Goal: Task Accomplishment & Management: Use online tool/utility

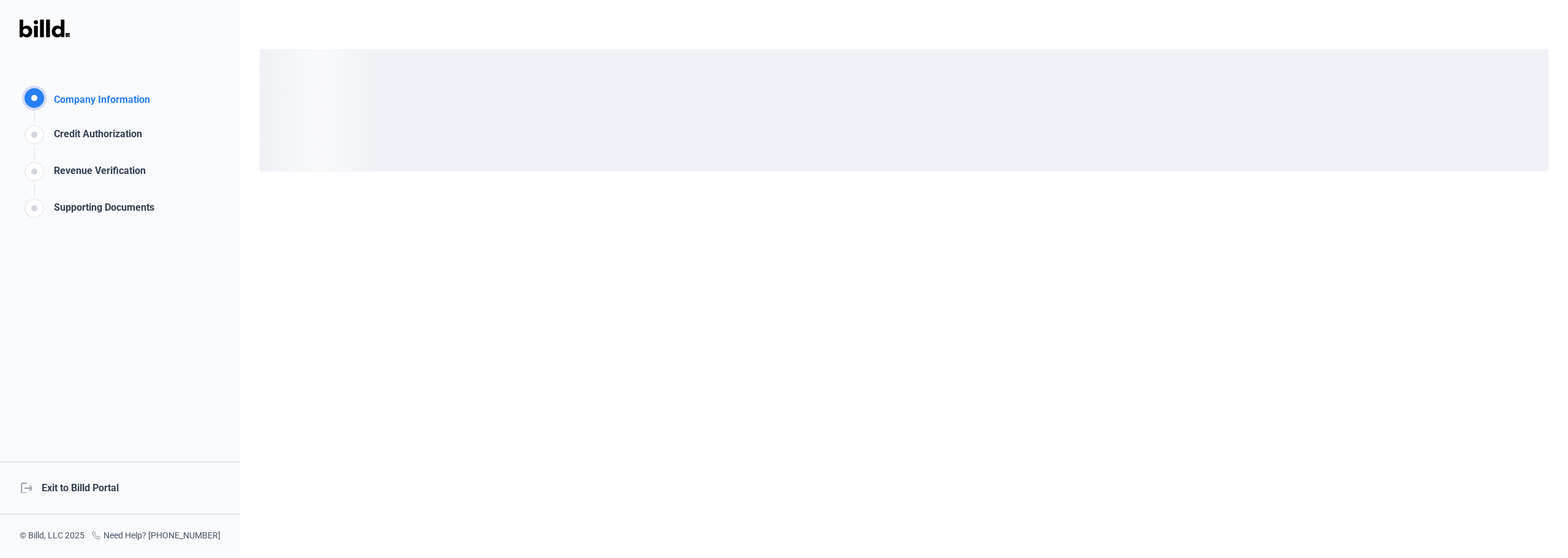
click at [68, 487] on div "logout Exit to Billd Portal" at bounding box center [120, 488] width 240 height 53
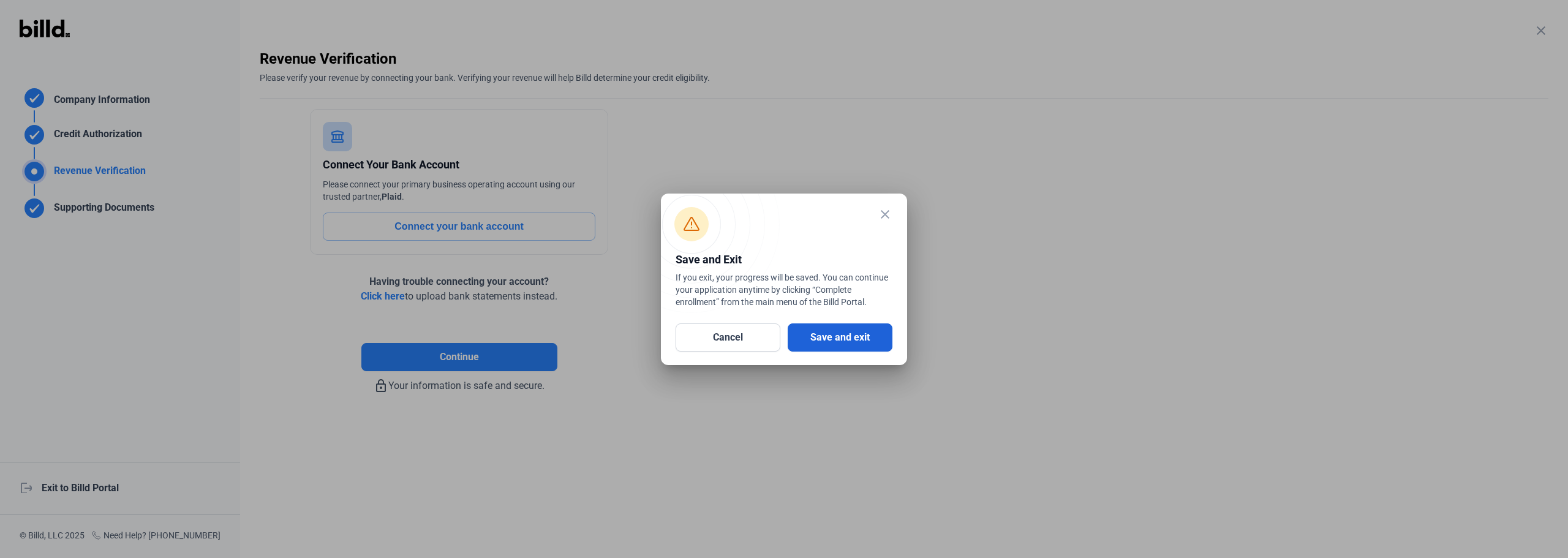
click at [832, 337] on button "Save and exit" at bounding box center [839, 338] width 105 height 28
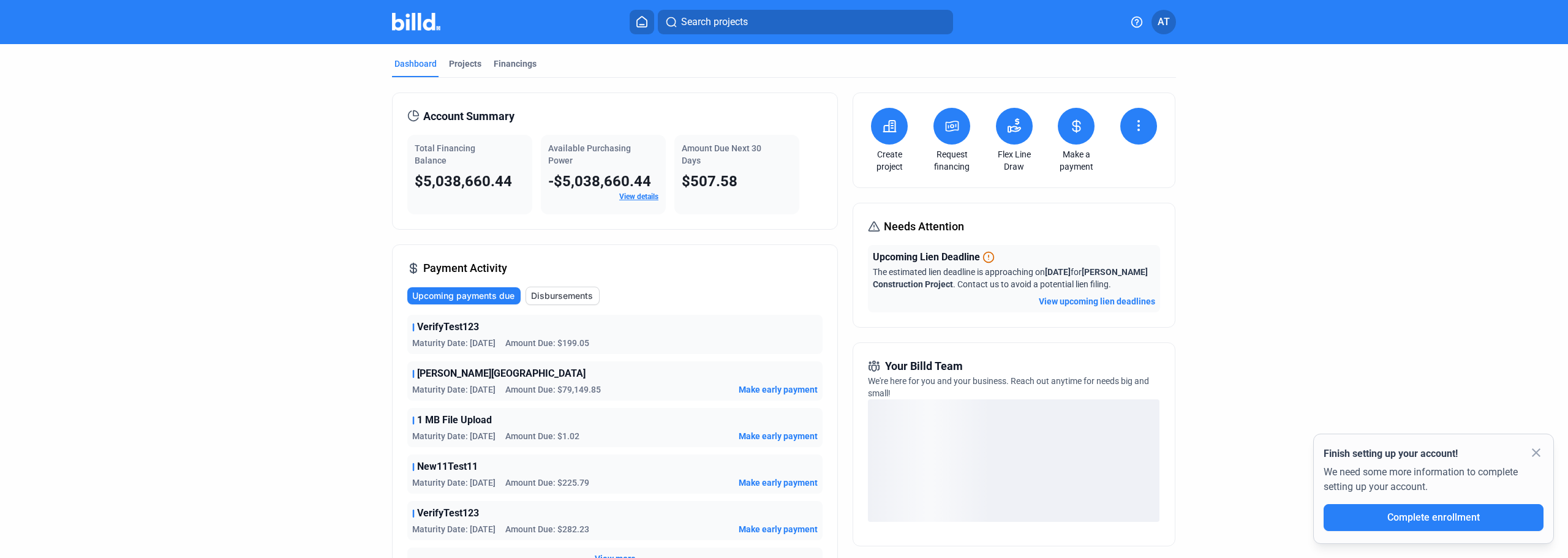
click at [1023, 137] on button at bounding box center [1014, 126] width 36 height 36
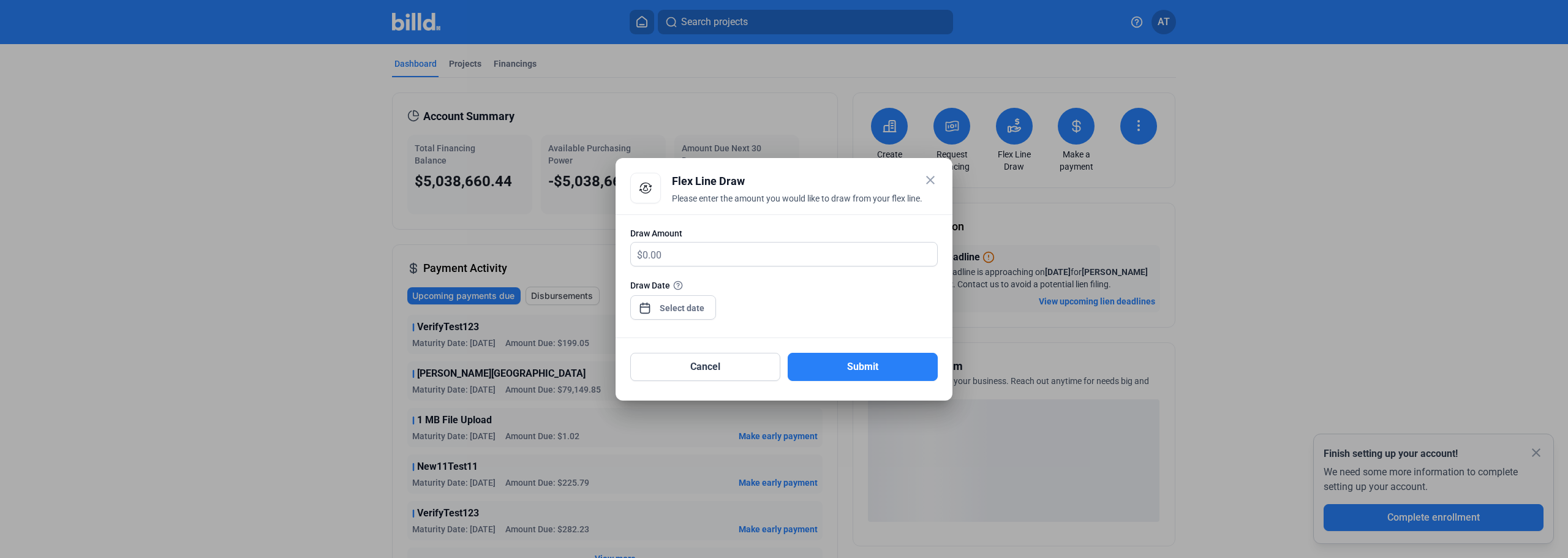
click at [718, 268] on div at bounding box center [784, 272] width 307 height 12
click at [720, 262] on input "text" at bounding box center [790, 254] width 295 height 24
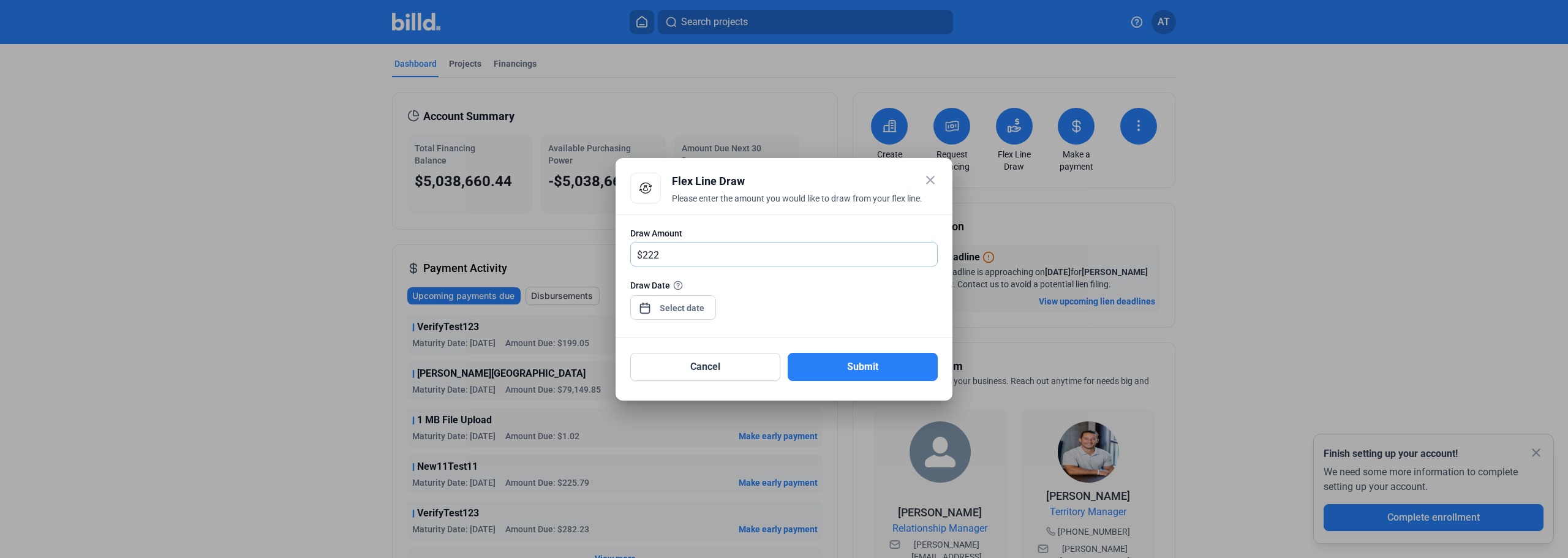
type input "222"
click at [679, 300] on div at bounding box center [682, 308] width 53 height 22
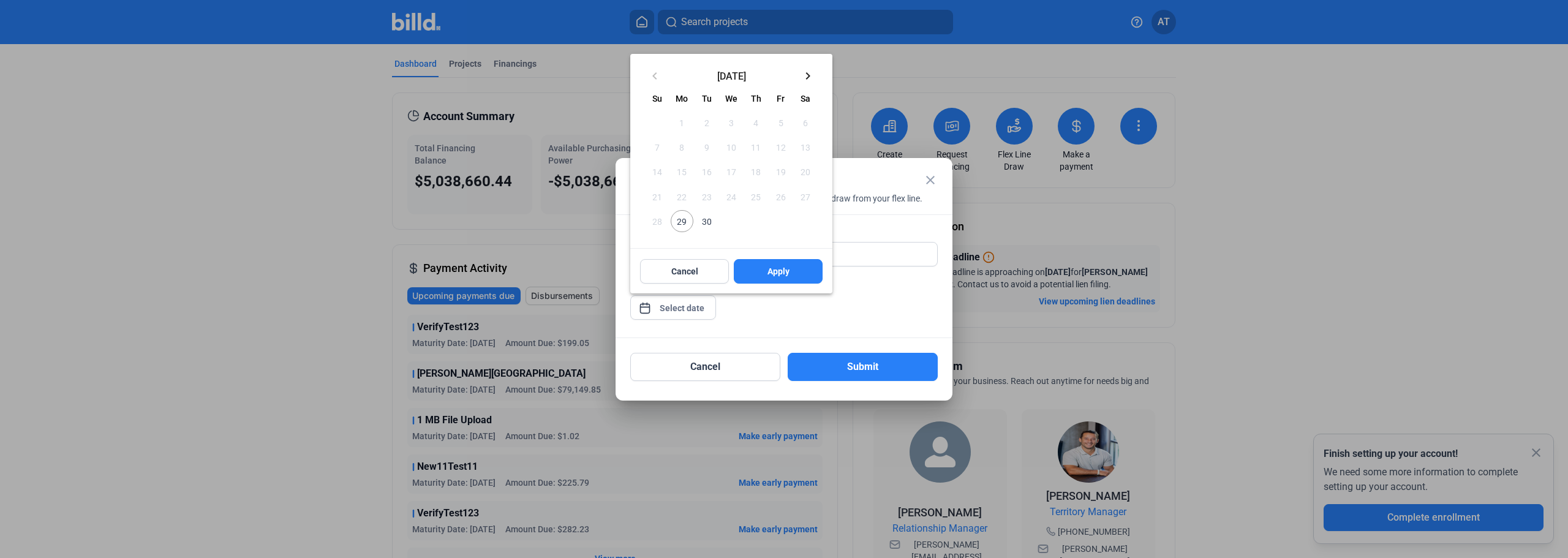
drag, startPoint x: 679, startPoint y: 300, endPoint x: 705, endPoint y: 311, distance: 28.2
click at [711, 311] on div at bounding box center [784, 279] width 1568 height 558
click at [714, 225] on span "30" at bounding box center [707, 221] width 22 height 22
click at [773, 275] on span "Apply" at bounding box center [778, 271] width 22 height 12
type input "[DATE]"
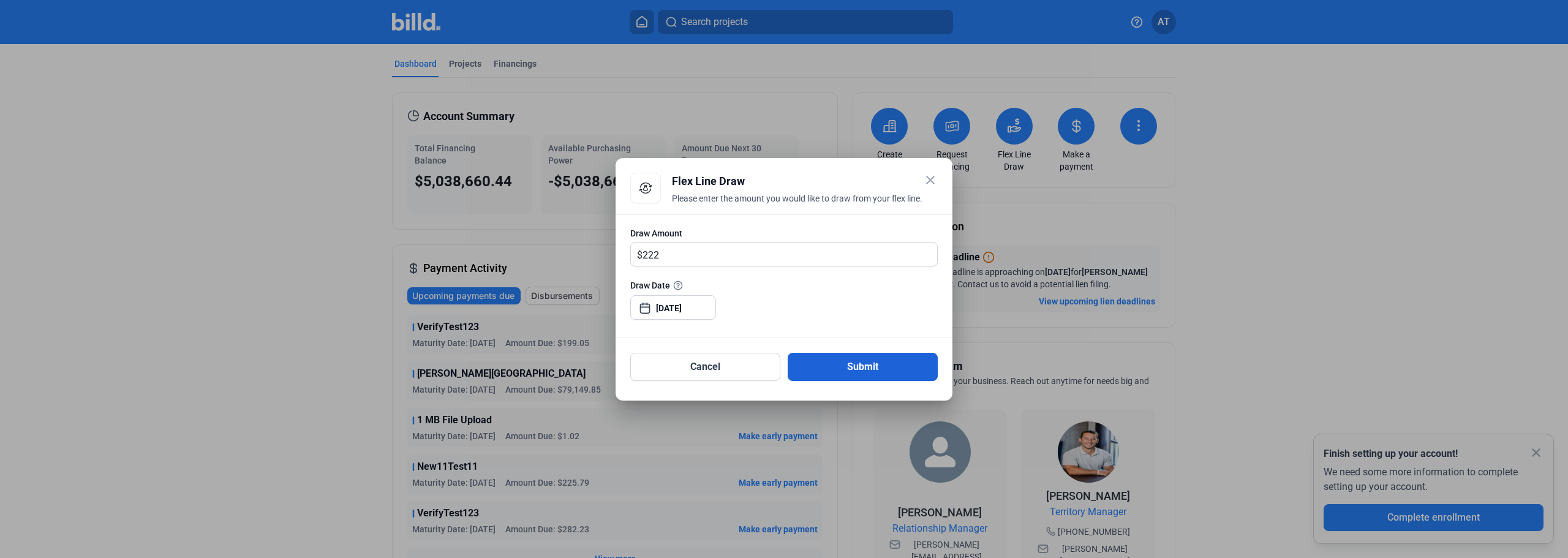
click at [871, 368] on button "Submit" at bounding box center [863, 367] width 150 height 28
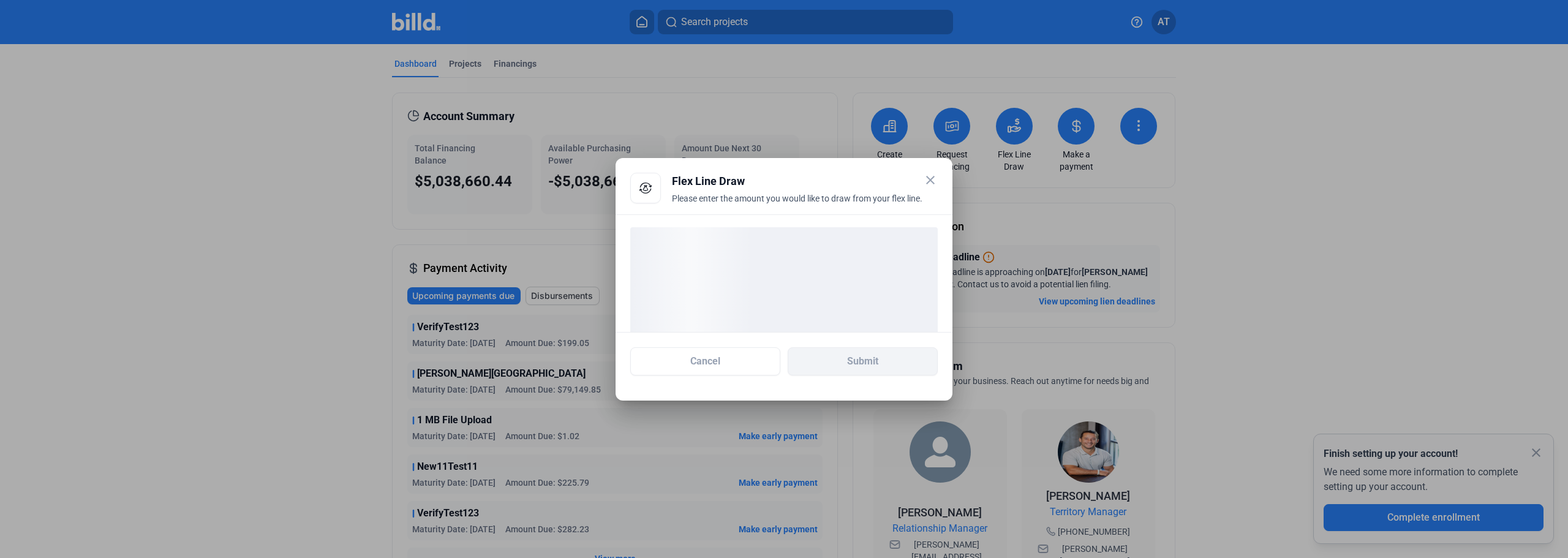
drag, startPoint x: 922, startPoint y: 375, endPoint x: 934, endPoint y: 379, distance: 12.6
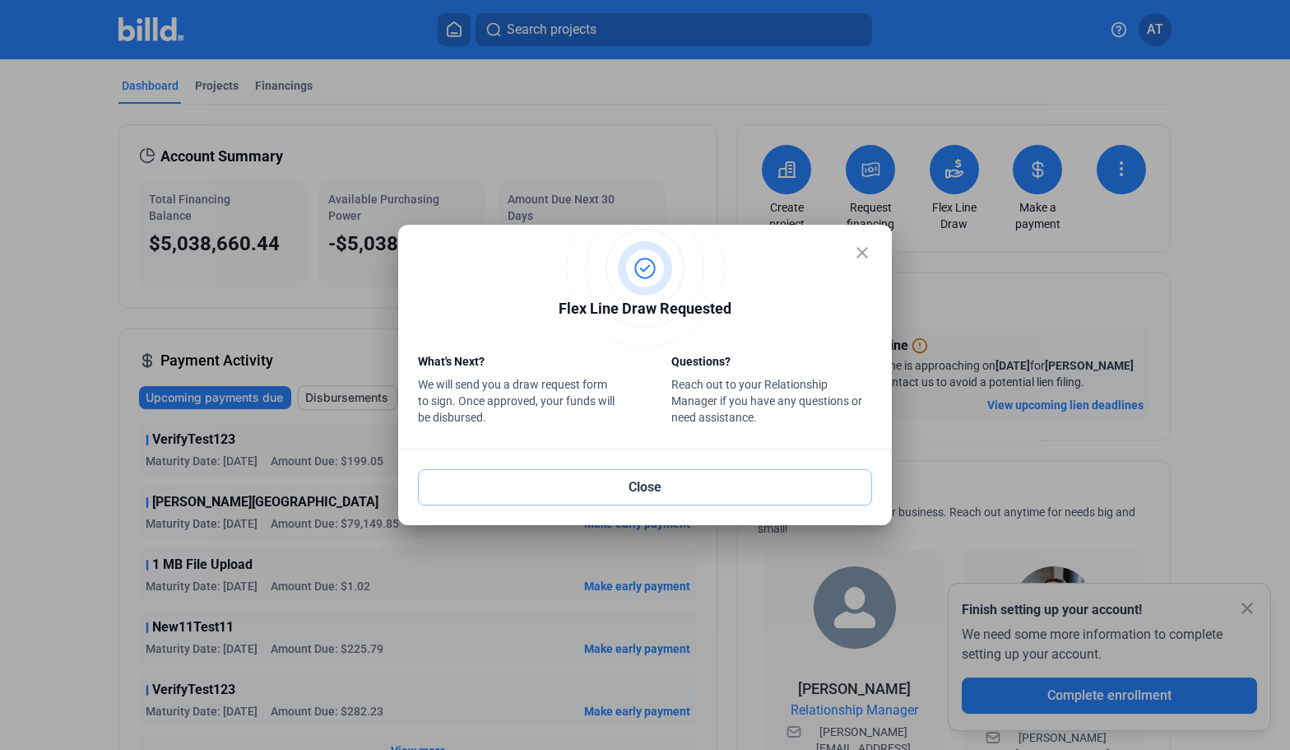
drag, startPoint x: 670, startPoint y: 479, endPoint x: 727, endPoint y: 439, distance: 69.2
click at [670, 480] on button "Close" at bounding box center [645, 487] width 454 height 36
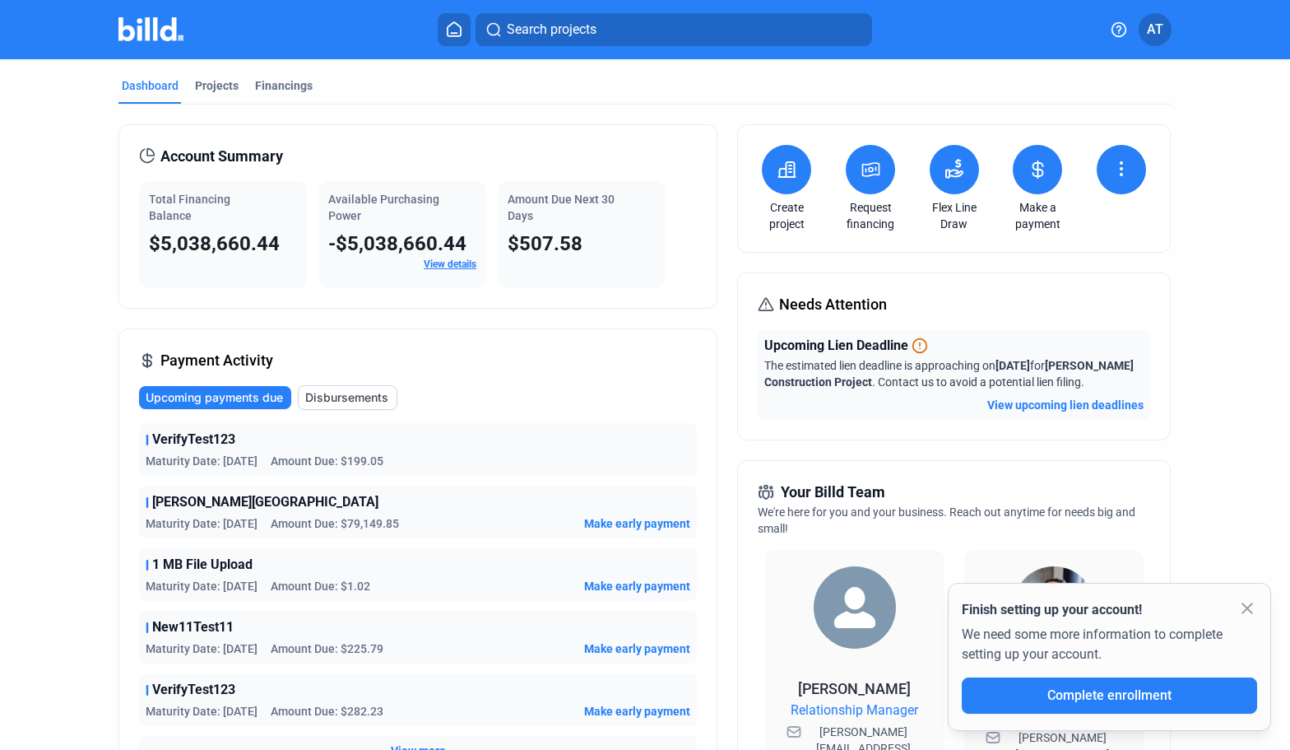
click at [961, 184] on button at bounding box center [954, 169] width 49 height 49
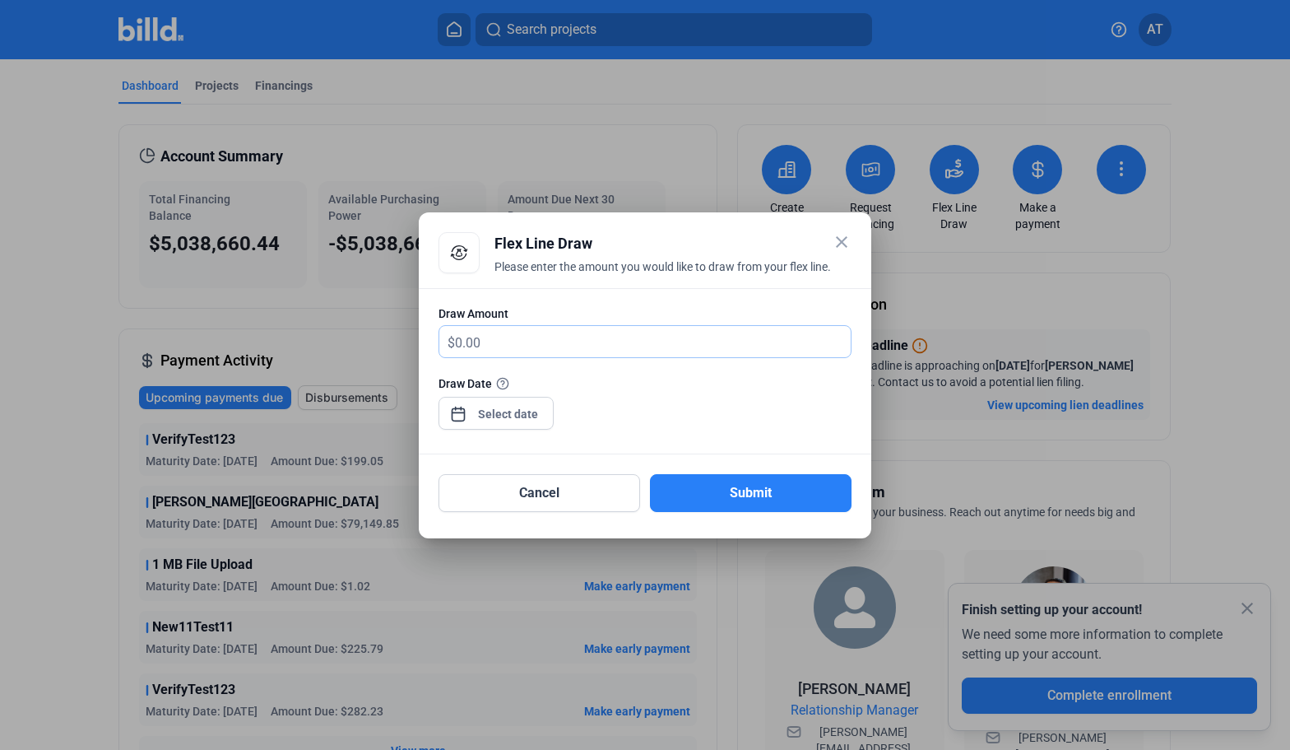
click at [586, 332] on input "text" at bounding box center [653, 342] width 396 height 32
type input "2,223"
click at [495, 415] on div "Day you'd like to receive funds for this draw" at bounding box center [506, 415] width 205 height 21
click at [520, 411] on div "close Flex Line Draw Please enter the amount you would like to draw from your f…" at bounding box center [645, 375] width 1290 height 750
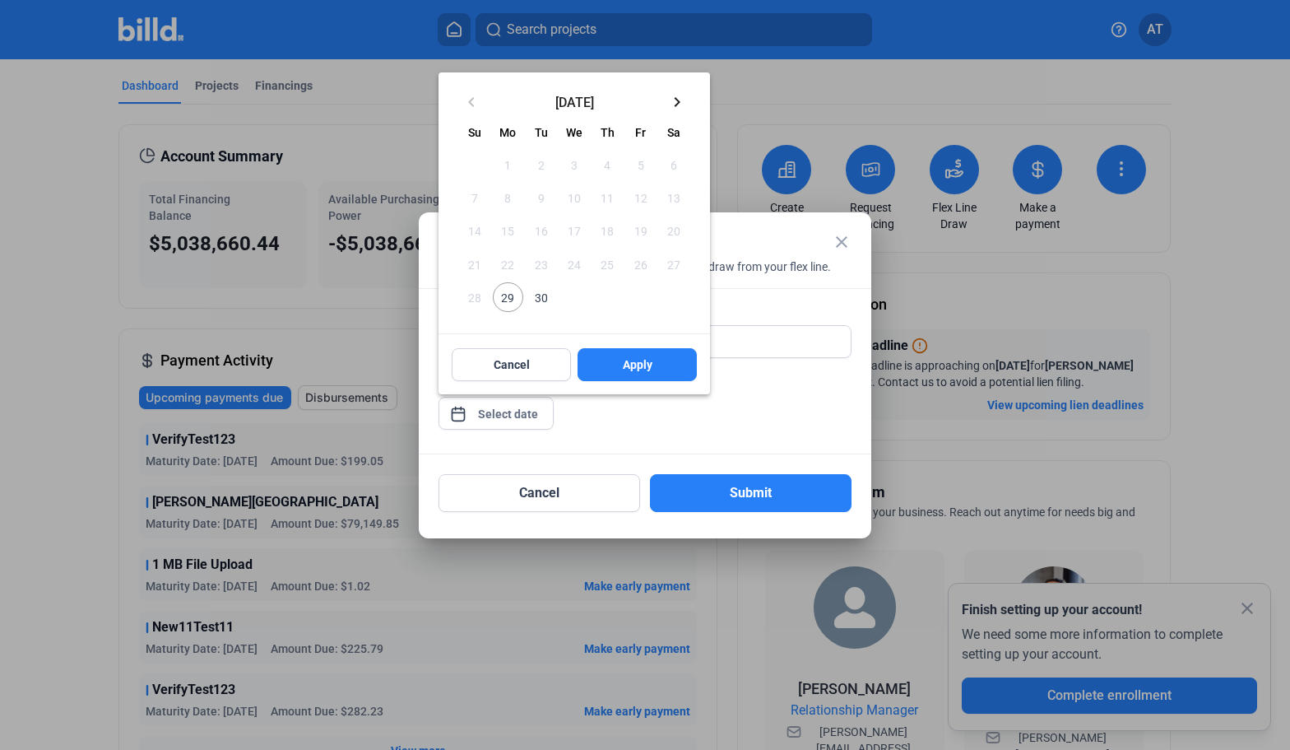
click at [681, 92] on mat-icon "keyboard_arrow_right" at bounding box center [677, 102] width 20 height 20
click at [544, 303] on span "28" at bounding box center [542, 297] width 30 height 30
click at [670, 364] on button "Apply" at bounding box center [637, 364] width 119 height 33
type input "[DATE]"
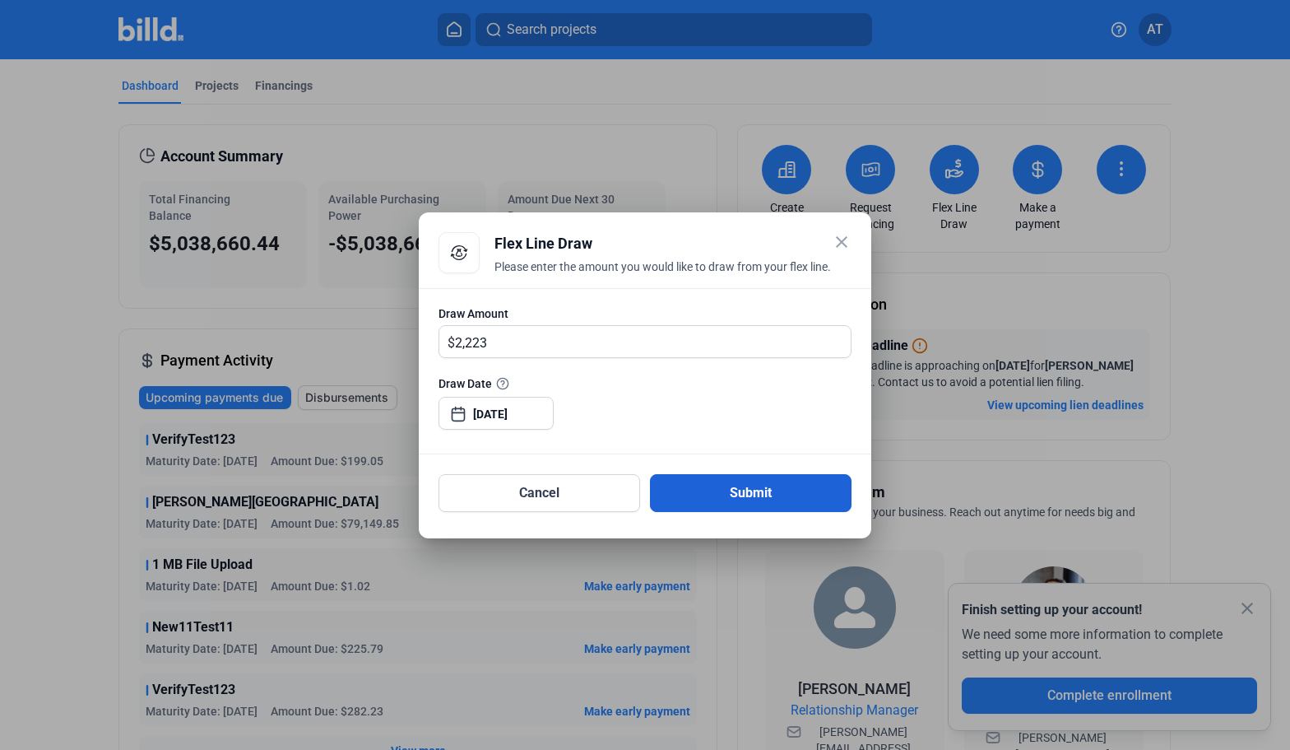
click at [784, 493] on button "Submit" at bounding box center [751, 493] width 202 height 38
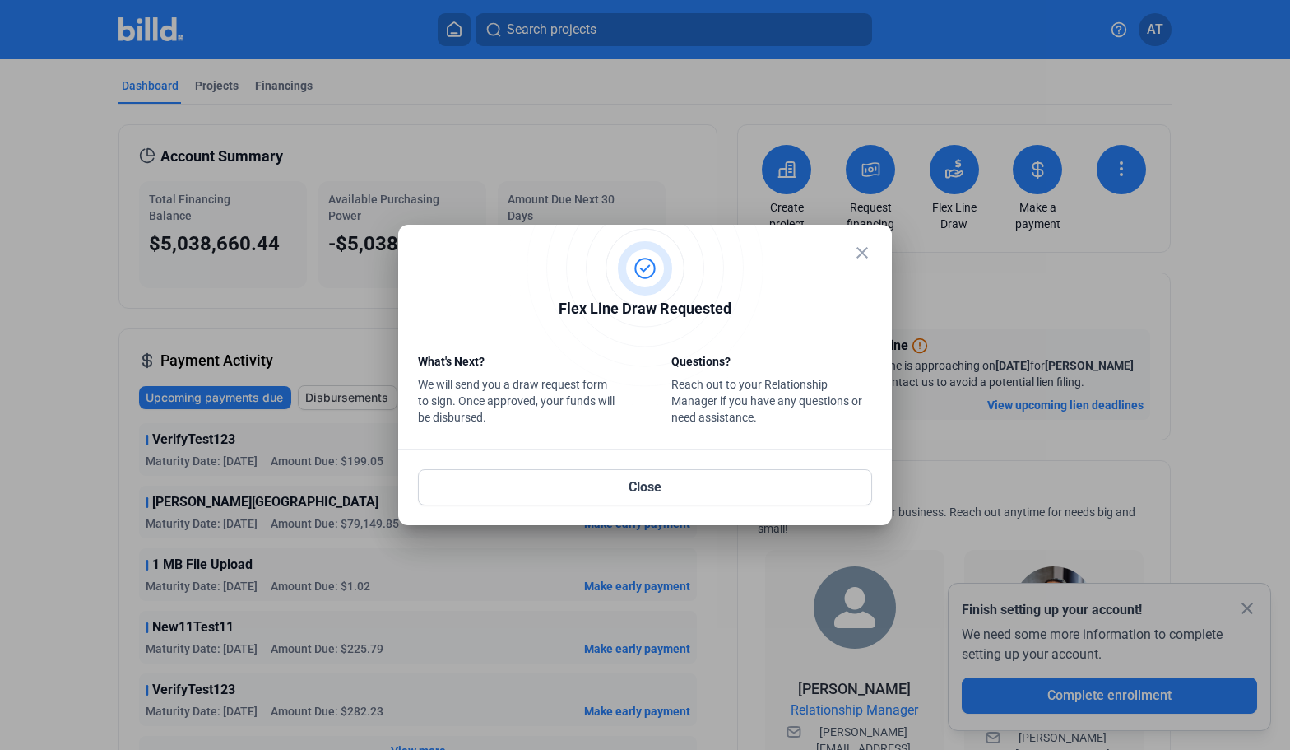
click at [867, 257] on mat-icon "close" at bounding box center [863, 253] width 20 height 20
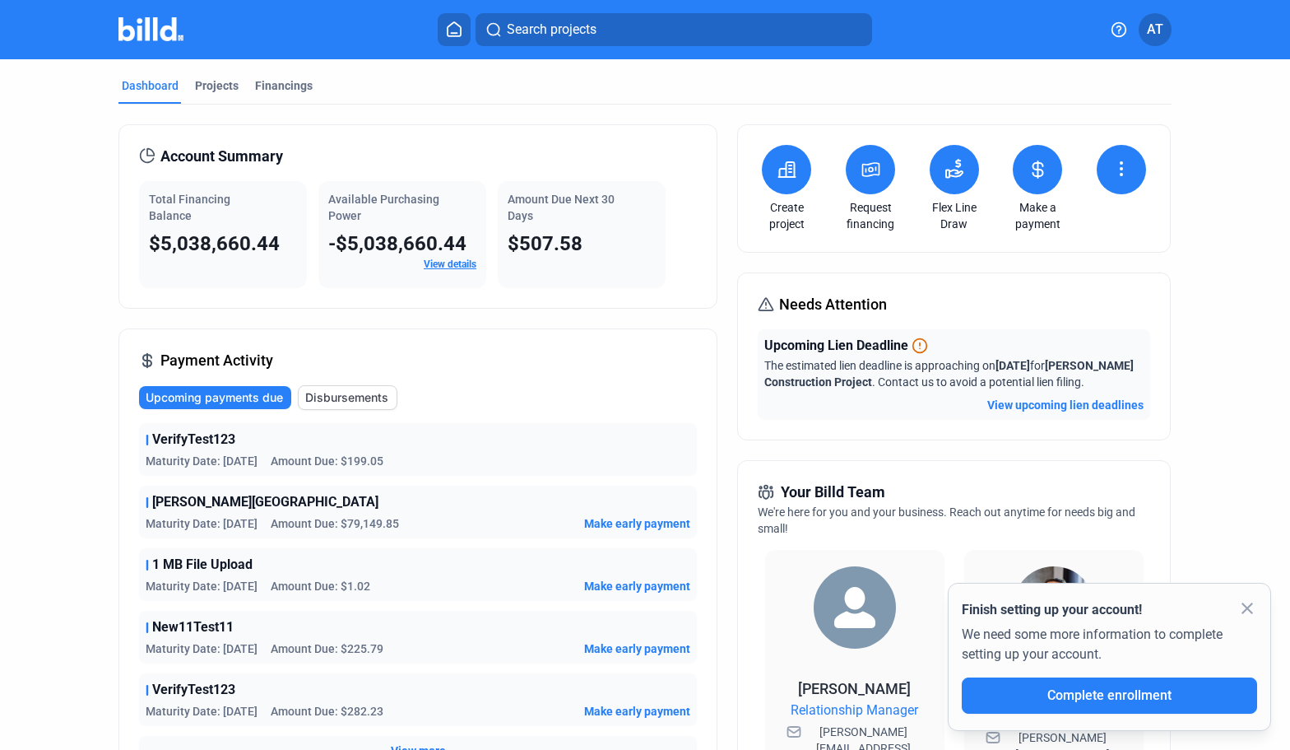
click at [1251, 610] on mat-icon "close" at bounding box center [1248, 608] width 20 height 20
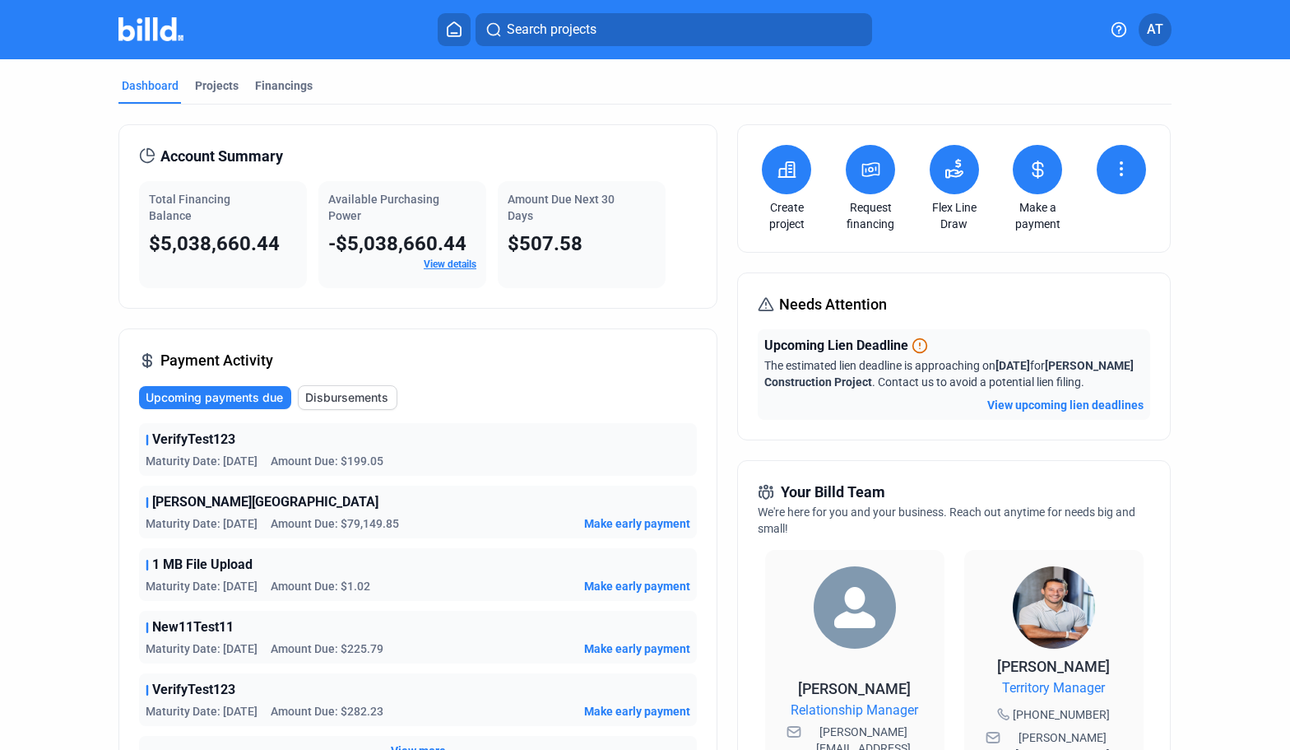
click at [731, 322] on div "Account Summary Total Financing Balance $5,038,660.44 Available Purchasing Powe…" at bounding box center [645, 645] width 1053 height 1080
click at [1234, 247] on div "Dashboard Projects Financings Account Summary Total Financing Balance $5,038,66…" at bounding box center [645, 621] width 1290 height 1125
click at [1233, 303] on div "Dashboard Projects Financings Account Summary Total Financing Balance $5,038,66…" at bounding box center [645, 621] width 1290 height 1125
click at [1231, 457] on div "Dashboard Projects Financings Account Summary Total Financing Balance $5,038,66…" at bounding box center [645, 621] width 1290 height 1125
click at [1021, 262] on div "Create project Request financing Flex Line Draw Make a payment Needs Attention …" at bounding box center [953, 644] width 433 height 1040
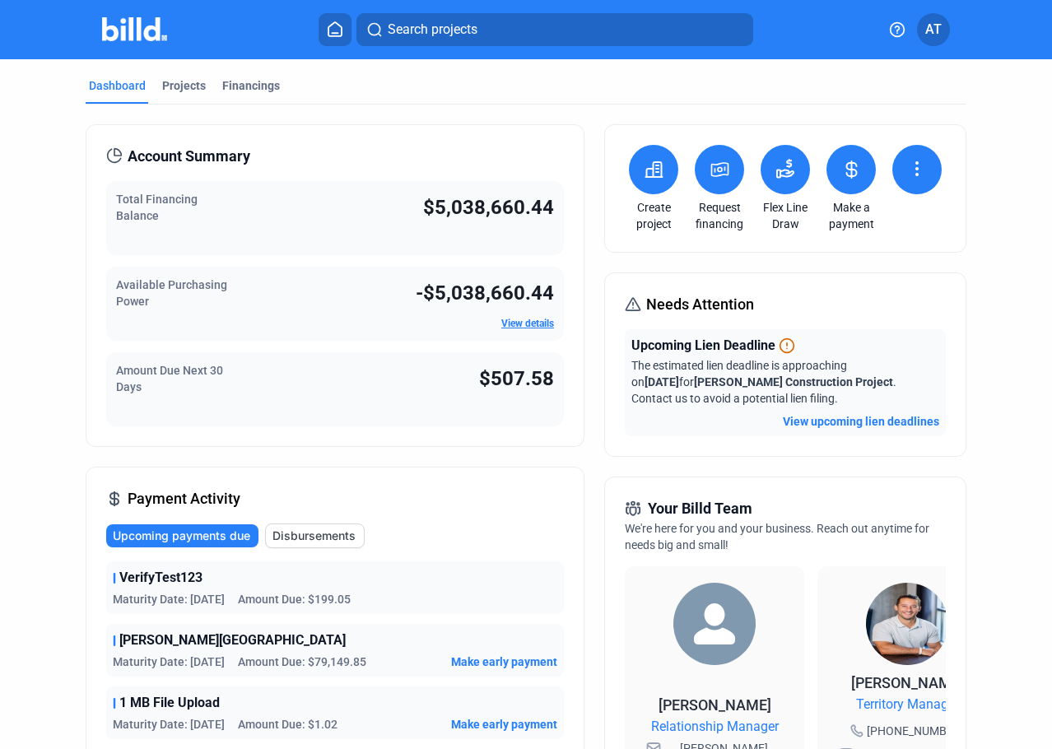
click at [218, 33] on div "Search projects" at bounding box center [537, 29] width 670 height 33
